Goal: Navigation & Orientation: Find specific page/section

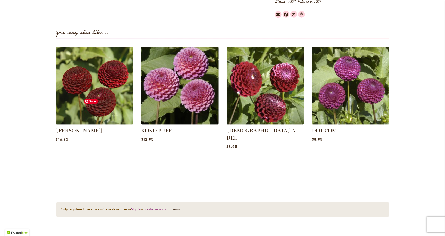
scroll to position [370, 0]
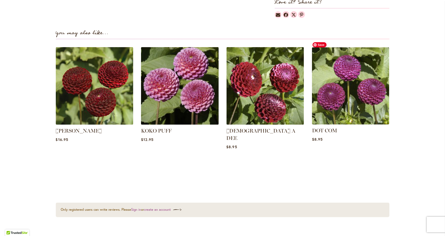
click at [351, 80] on img at bounding box center [350, 86] width 81 height 81
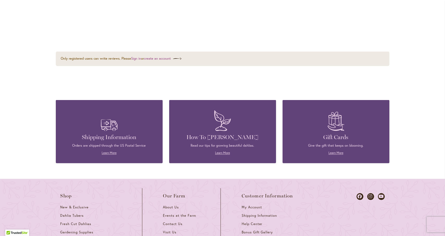
scroll to position [315, 0]
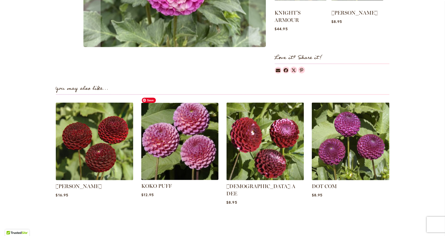
click at [177, 138] on img at bounding box center [179, 141] width 81 height 81
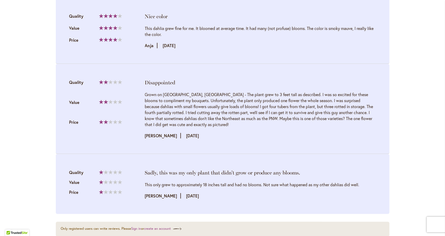
scroll to position [843, 0]
